Goal: Task Accomplishment & Management: Manage account settings

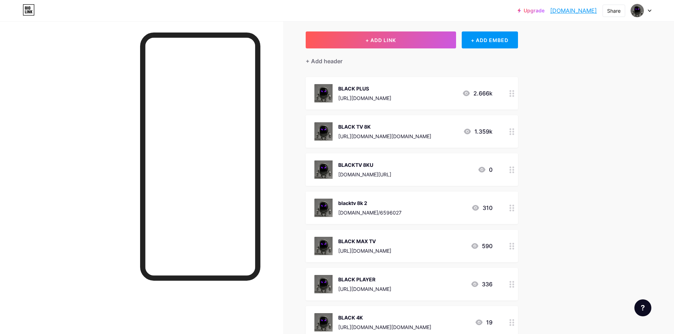
scroll to position [35, 0]
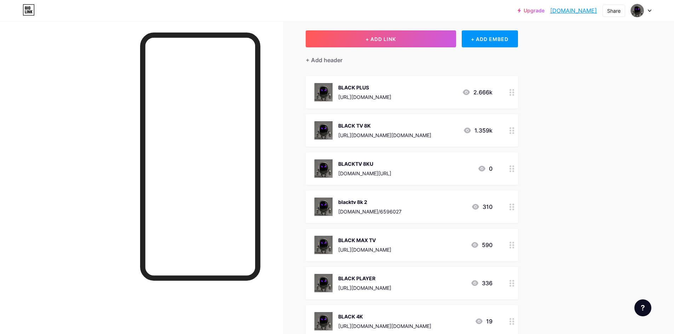
click at [517, 170] on div at bounding box center [512, 168] width 12 height 33
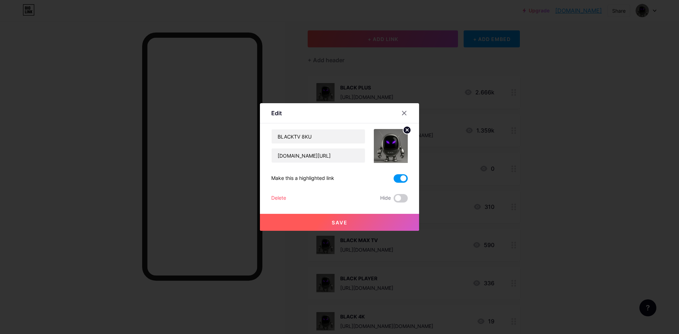
click at [399, 176] on span at bounding box center [401, 178] width 14 height 8
click at [394, 180] on input "checkbox" at bounding box center [394, 180] width 0 height 0
click at [379, 225] on button "Save" at bounding box center [339, 222] width 159 height 17
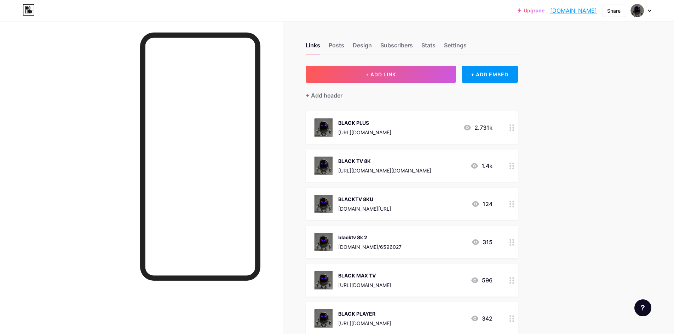
click at [517, 247] on div at bounding box center [512, 242] width 12 height 33
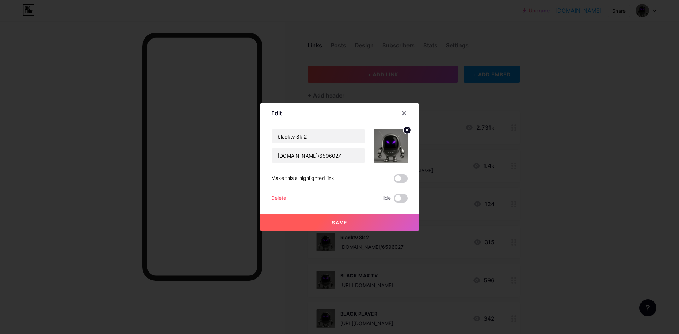
click at [542, 232] on div at bounding box center [339, 167] width 679 height 334
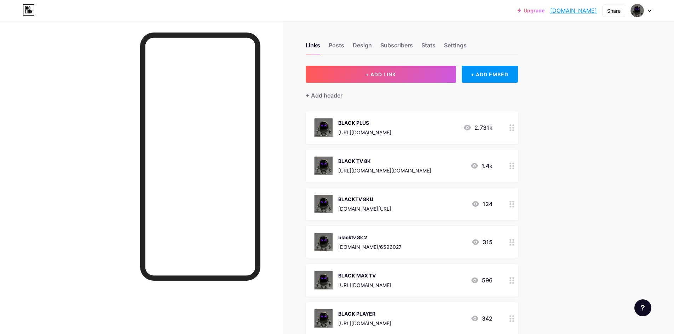
click at [514, 206] on circle at bounding box center [513, 207] width 2 height 2
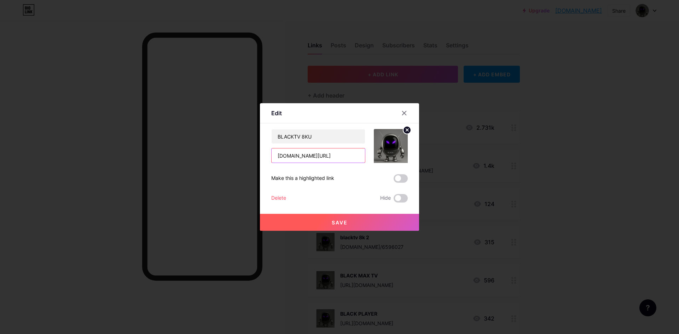
drag, startPoint x: 289, startPoint y: 158, endPoint x: 247, endPoint y: 155, distance: 41.8
click at [247, 155] on div "Edit Content YouTube Play YouTube video without leaving your page. ADD Vimeo Pl…" at bounding box center [339, 167] width 679 height 334
click at [306, 155] on input "[DOMAIN_NAME][URL]" at bounding box center [318, 156] width 93 height 14
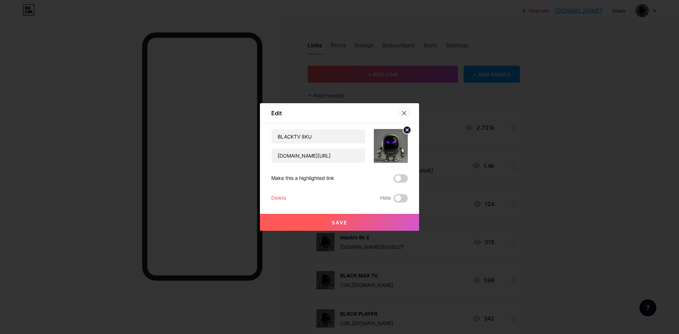
click at [402, 114] on icon at bounding box center [405, 113] width 6 height 6
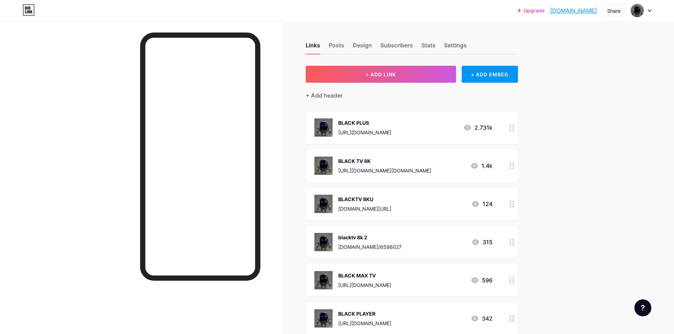
click at [506, 128] on div "BLACK PLUS https://download.ottrun.com/downloads/532082/BLACKPLUS-7.0-v1001-vpn…" at bounding box center [412, 127] width 212 height 33
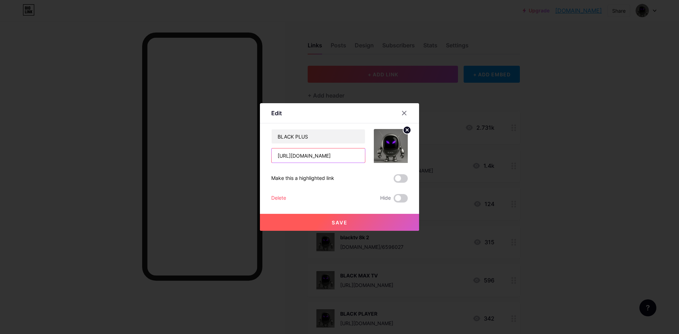
click at [303, 151] on input "[URL][DOMAIN_NAME]" at bounding box center [318, 156] width 93 height 14
click at [406, 116] on div at bounding box center [404, 113] width 13 height 13
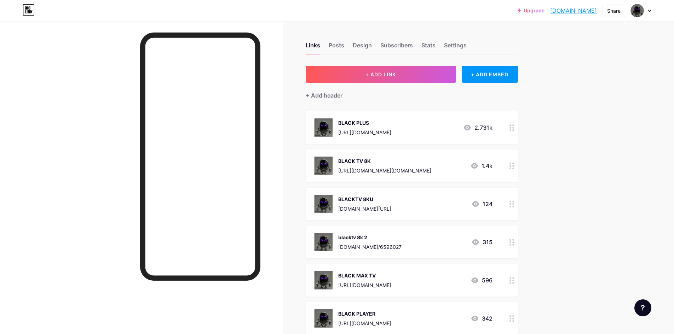
click at [511, 163] on div at bounding box center [512, 166] width 12 height 33
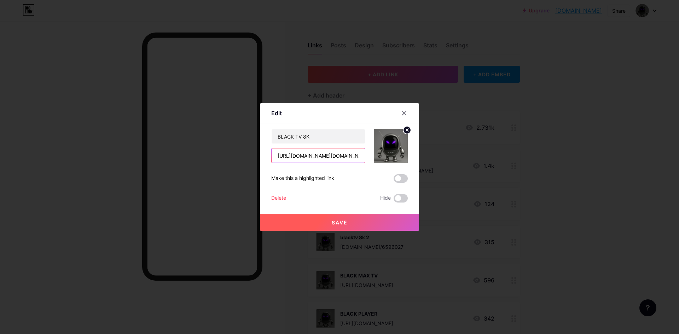
drag, startPoint x: 343, startPoint y: 155, endPoint x: 273, endPoint y: 152, distance: 69.8
click at [273, 152] on input "[URL][DOMAIN_NAME][DOMAIN_NAME]" at bounding box center [318, 156] width 93 height 14
click at [402, 114] on icon at bounding box center [405, 113] width 6 height 6
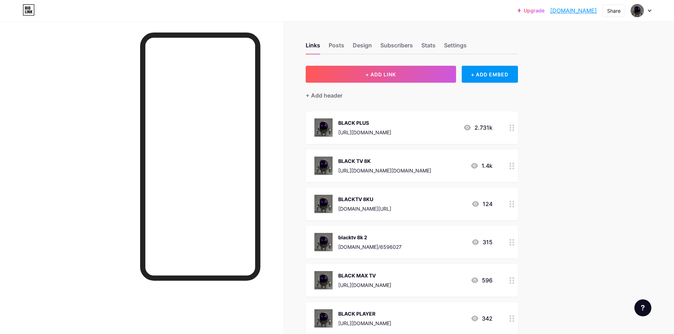
click at [507, 206] on div "BLACKTV 8KU blackfiretv.com/apk/black8UAE.apk 124" at bounding box center [412, 204] width 212 height 33
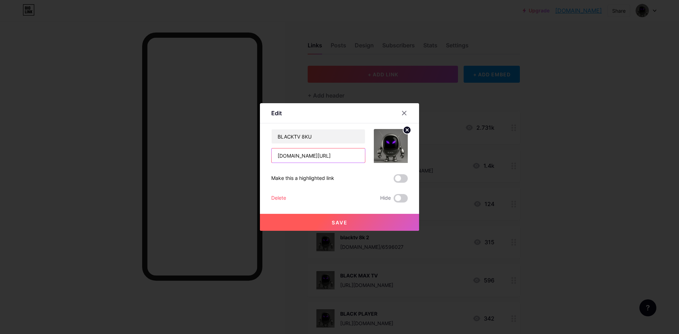
click at [324, 155] on input "[DOMAIN_NAME][URL]" at bounding box center [318, 156] width 93 height 14
drag, startPoint x: 326, startPoint y: 155, endPoint x: 278, endPoint y: 154, distance: 48.5
click at [278, 154] on input "[DOMAIN_NAME][URL]" at bounding box center [318, 156] width 93 height 14
paste input "https://"
type input "https://blackfiretv.com/apk/black8UAE.apk"
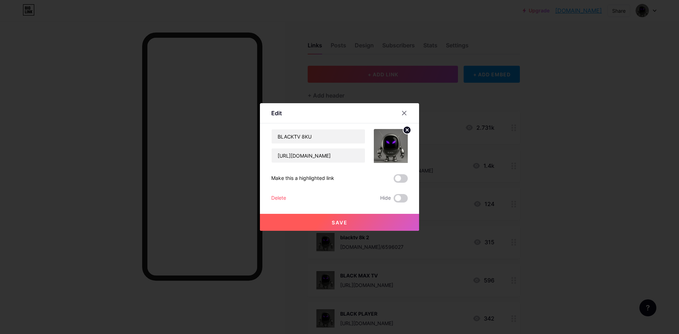
click at [331, 222] on button "Save" at bounding box center [339, 222] width 159 height 17
